Goal: Information Seeking & Learning: Learn about a topic

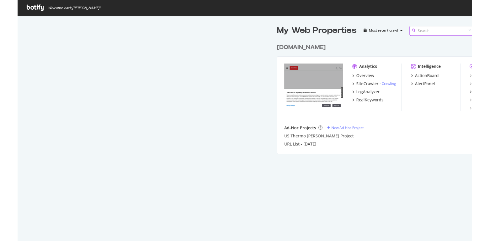
scroll to position [237, 480]
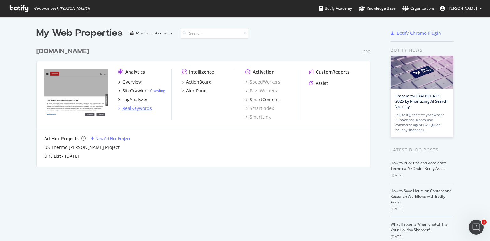
click at [133, 110] on div "RealKeywords" at bounding box center [136, 108] width 29 height 6
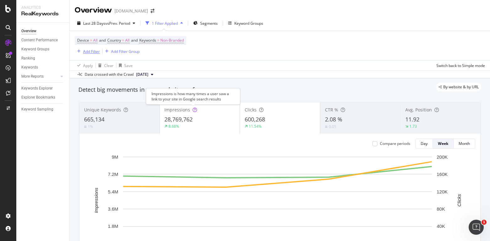
click at [90, 52] on div "Add Filter" at bounding box center [91, 51] width 17 height 5
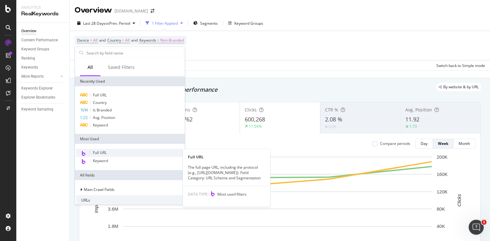
click at [97, 153] on span "Full URL" at bounding box center [100, 152] width 14 height 5
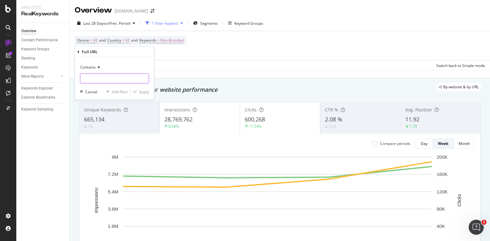
click at [115, 82] on input "text" at bounding box center [114, 79] width 68 height 10
paste input "[URL][DOMAIN_NAME]"
type input "[URL][DOMAIN_NAME]"
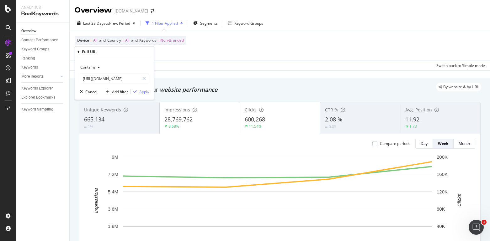
click at [96, 68] on icon at bounding box center [98, 68] width 4 height 4
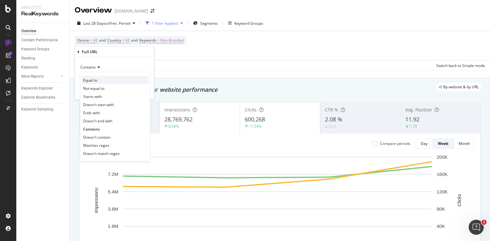
click at [95, 81] on span "Equal to" at bounding box center [90, 79] width 14 height 5
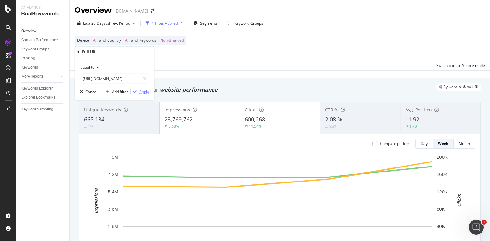
click at [140, 89] on div "Apply" at bounding box center [144, 91] width 10 height 5
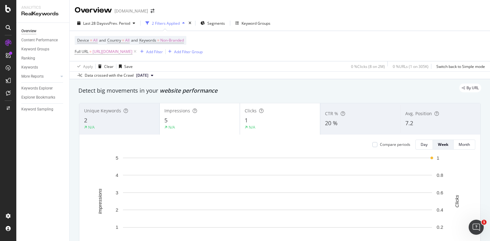
click at [380, 23] on div "Last 28 Days vs Prev. Period 2 Filters Applied Segments Keyword Groups" at bounding box center [280, 24] width 420 height 13
click at [164, 40] on span "Non-Branded" at bounding box center [172, 40] width 24 height 9
click at [173, 56] on span "Non-Branded" at bounding box center [162, 55] width 26 height 5
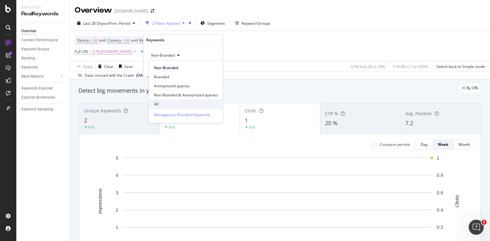
click at [155, 101] on div "All" at bounding box center [186, 104] width 74 height 9
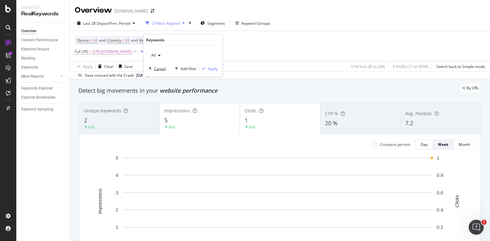
drag, startPoint x: 156, startPoint y: 66, endPoint x: 187, endPoint y: 51, distance: 33.9
click at [187, 51] on div "All Cancel Add filter Apply" at bounding box center [183, 60] width 79 height 31
click at [207, 67] on div "button" at bounding box center [203, 69] width 8 height 4
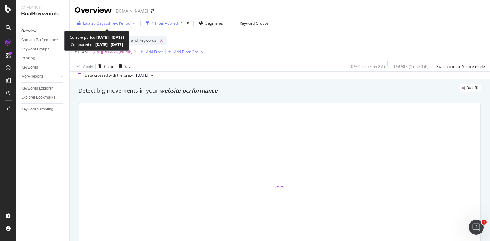
click at [126, 26] on span "vs Prev. Period" at bounding box center [117, 23] width 25 height 5
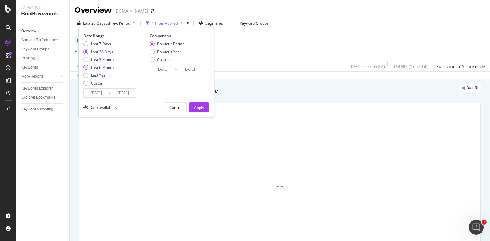
click at [110, 67] on div "Last 6 Months" at bounding box center [103, 67] width 24 height 5
type input "[DATE]"
click at [203, 110] on div "Apply" at bounding box center [199, 107] width 10 height 5
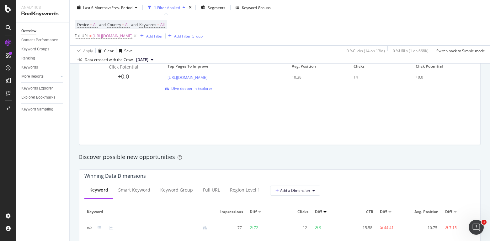
scroll to position [461, 0]
click at [178, 89] on span "Dive deeper in Explorer" at bounding box center [191, 88] width 41 height 5
